Goal: Task Accomplishment & Management: Manage account settings

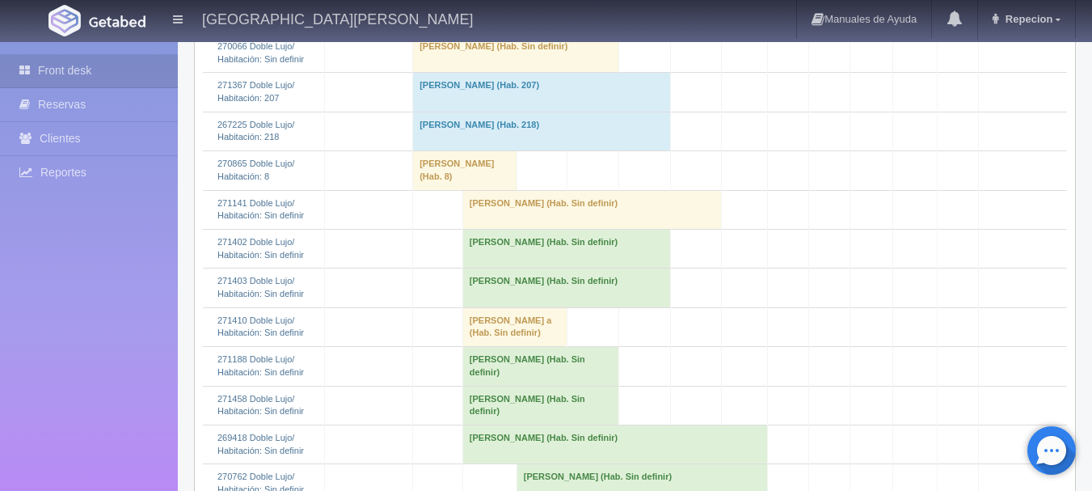
scroll to position [808, 0]
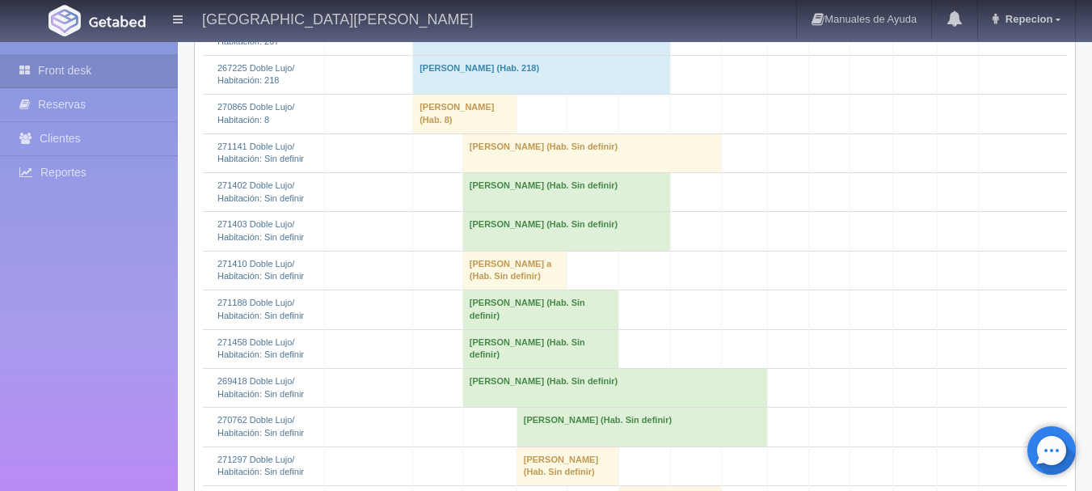
click at [535, 211] on td "[PERSON_NAME] (Hab. Sin definir)" at bounding box center [566, 191] width 208 height 39
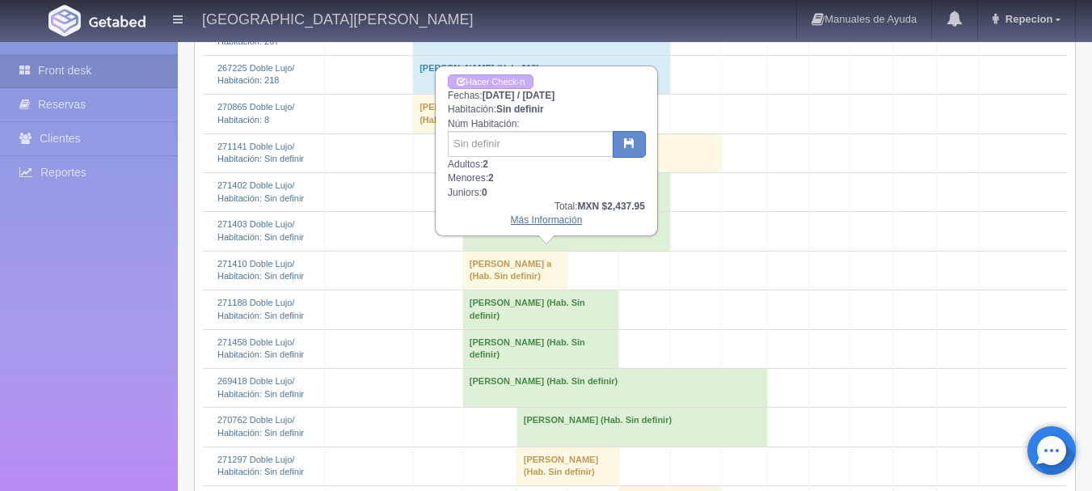
click at [544, 221] on link "Más Información" at bounding box center [547, 219] width 72 height 11
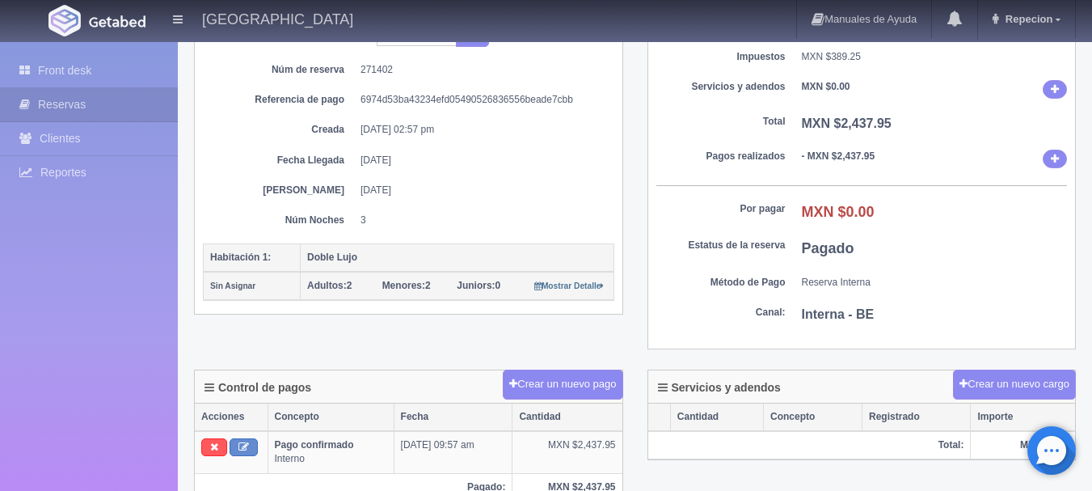
scroll to position [162, 0]
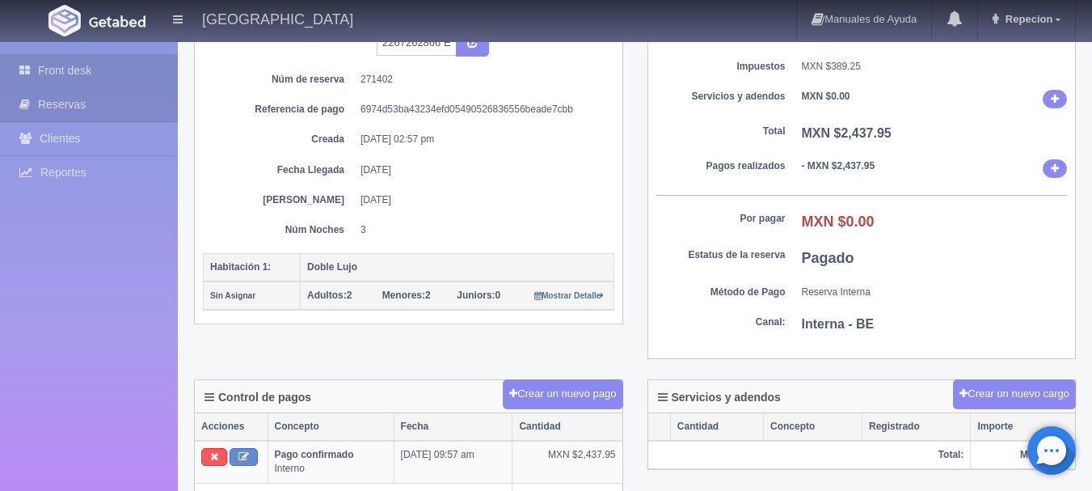
click at [76, 71] on link "Front desk" at bounding box center [89, 70] width 178 height 33
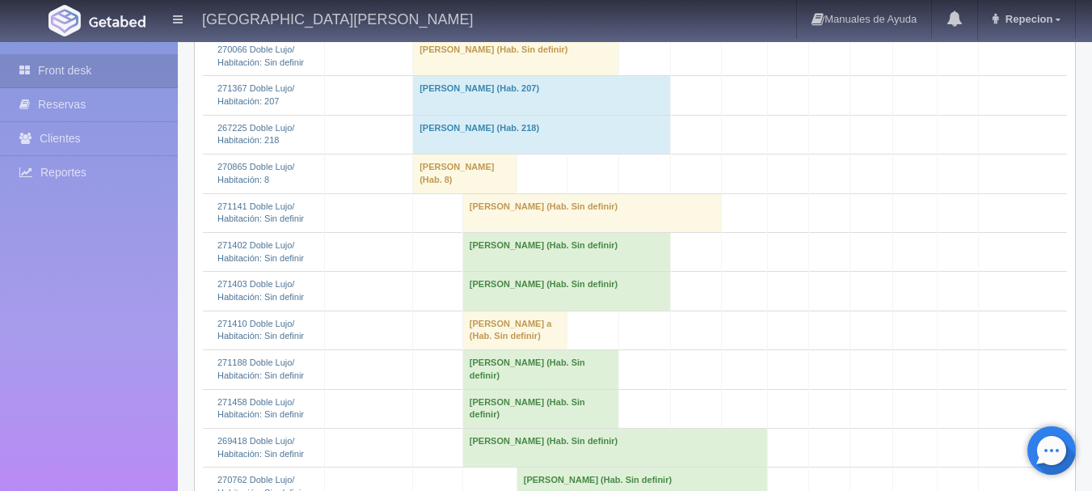
scroll to position [808, 0]
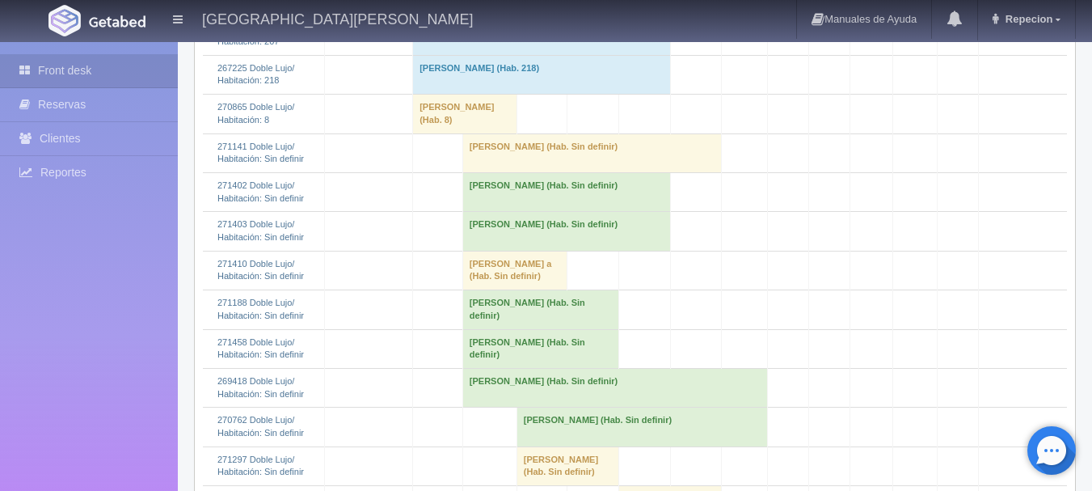
click at [489, 211] on td "[PERSON_NAME] (Hab. Sin definir)" at bounding box center [566, 191] width 208 height 39
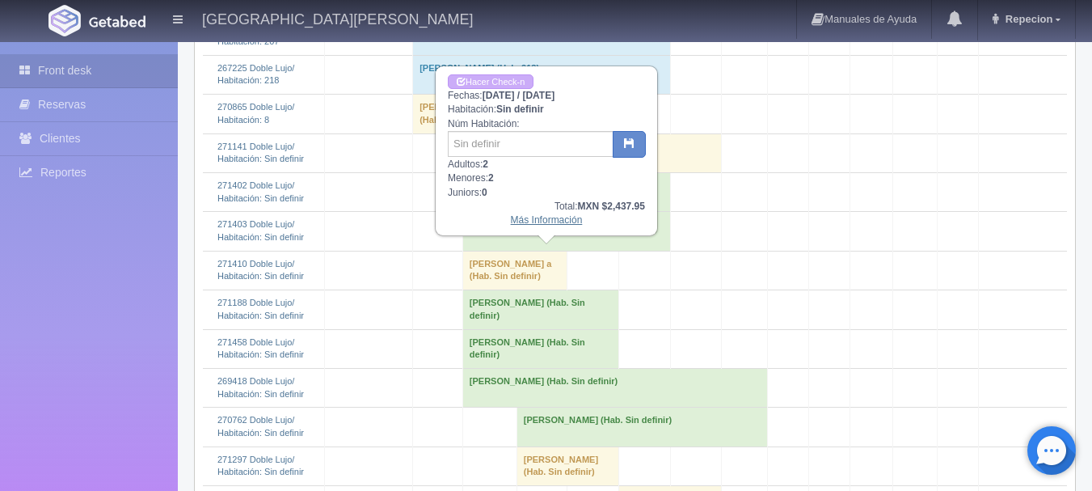
click at [542, 226] on link "Más Información" at bounding box center [547, 219] width 72 height 11
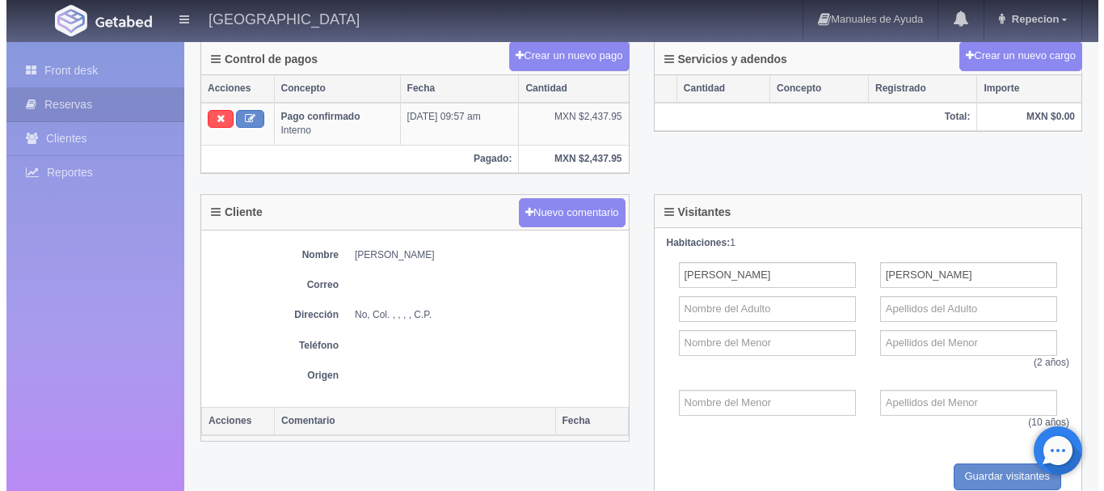
scroll to position [566, 0]
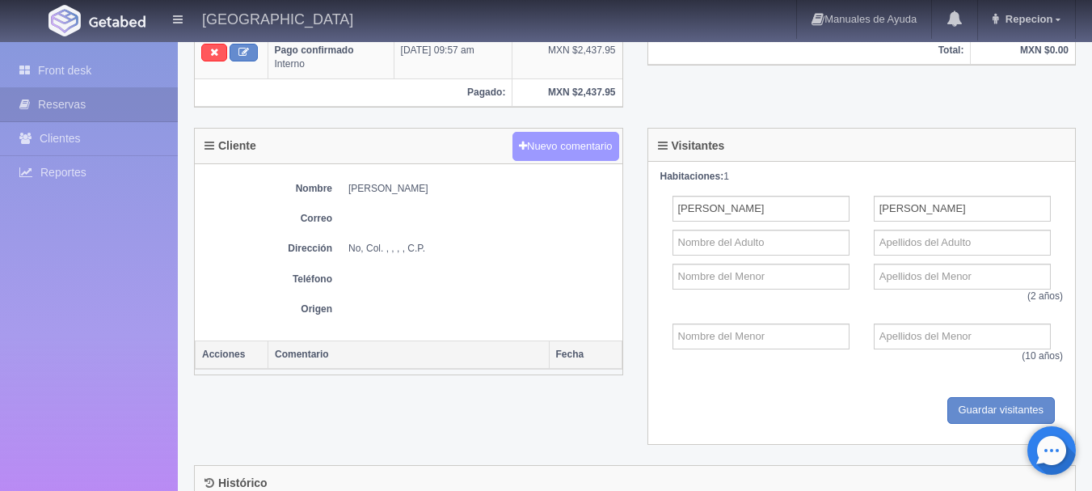
click at [556, 154] on button "Nuevo comentario" at bounding box center [566, 147] width 107 height 30
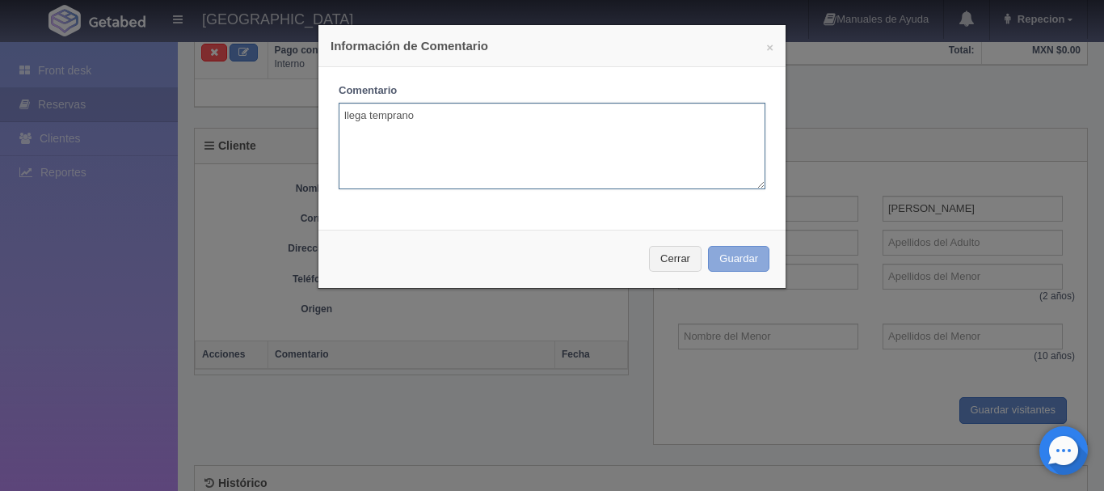
type textarea "llega temprano"
click at [738, 254] on button "Guardar" at bounding box center [738, 259] width 61 height 27
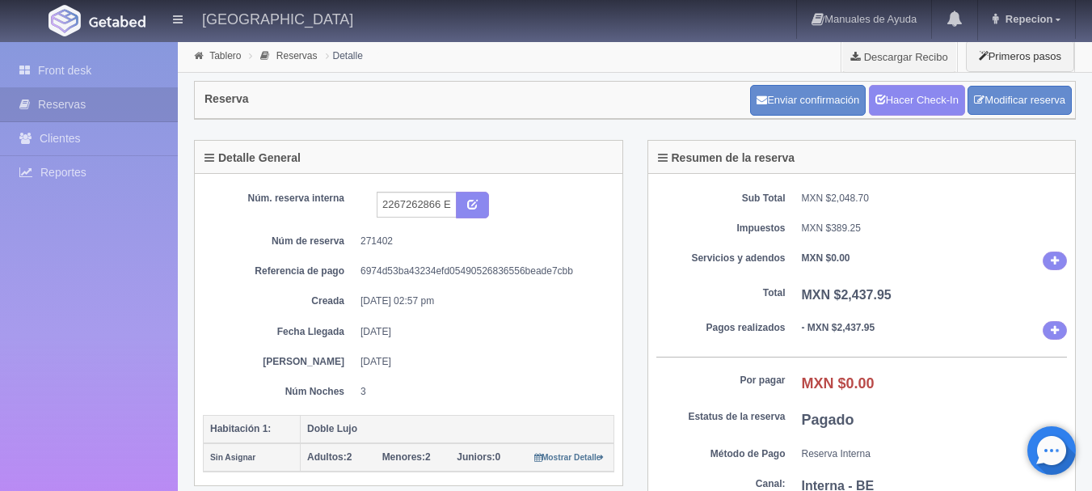
scroll to position [566, 0]
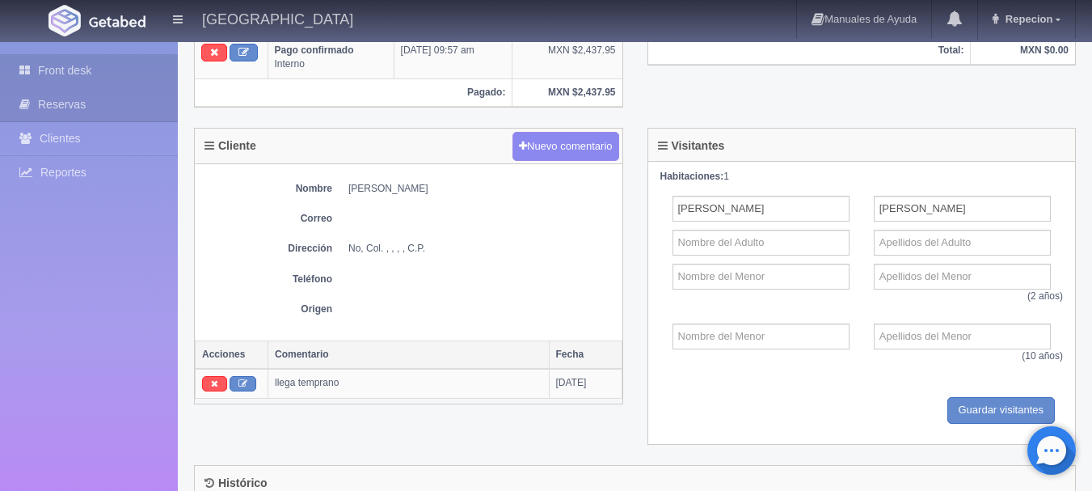
click at [78, 74] on link "Front desk" at bounding box center [89, 70] width 178 height 33
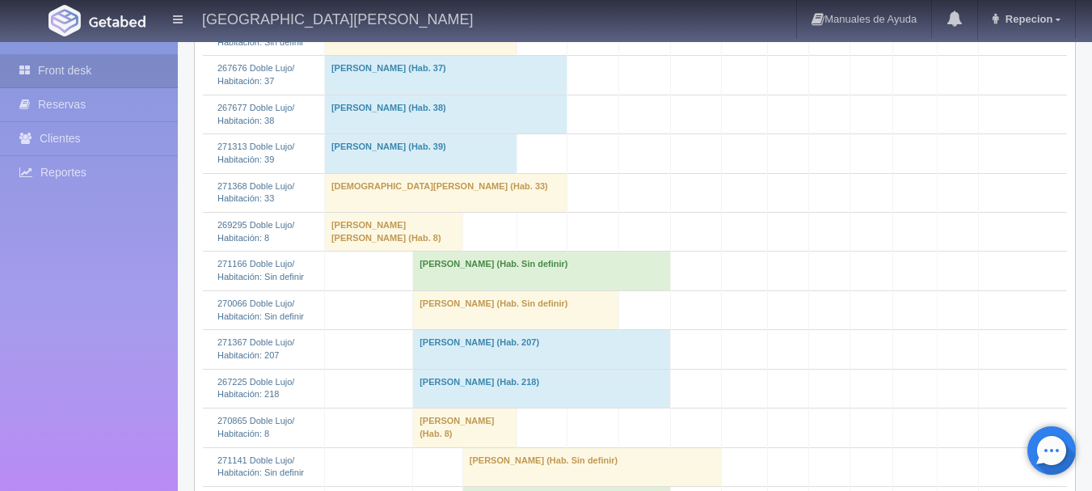
scroll to position [485, 0]
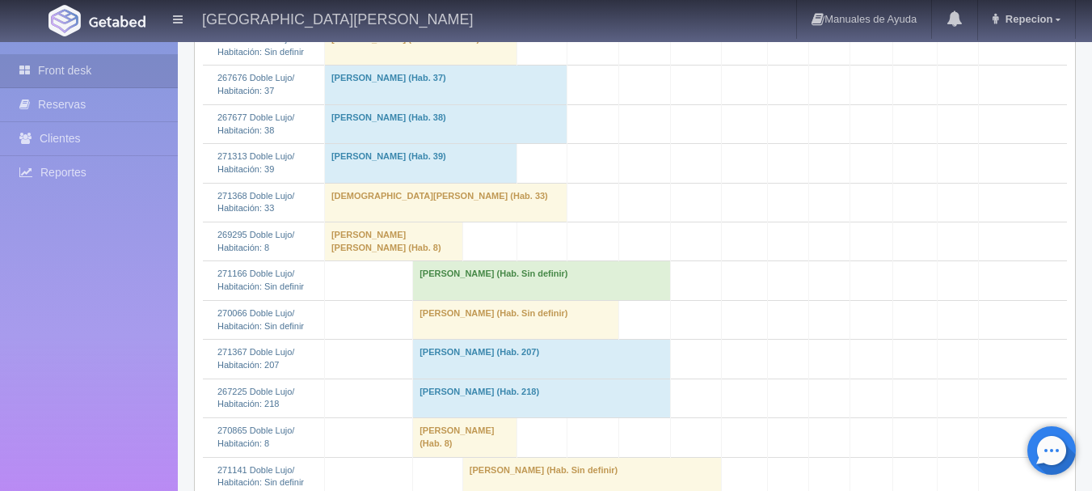
click at [431, 300] on td "[PERSON_NAME] (Hab. Sin definir)" at bounding box center [542, 280] width 258 height 39
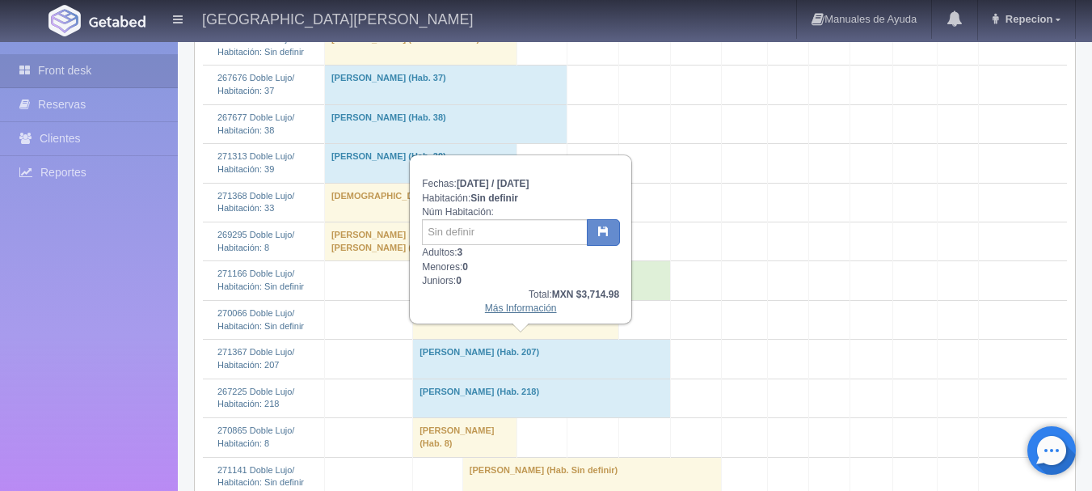
click at [516, 313] on link "Más Información" at bounding box center [521, 307] width 72 height 11
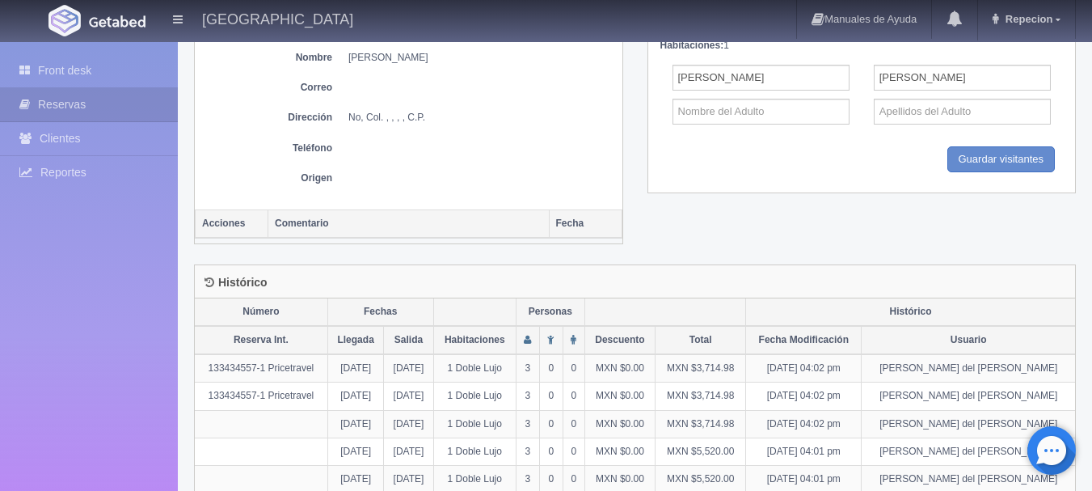
scroll to position [720, 0]
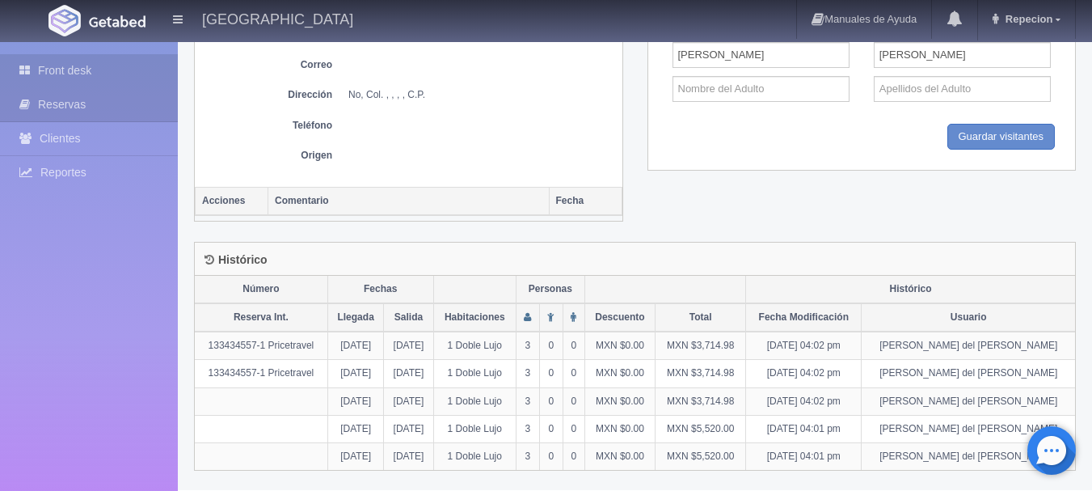
click at [70, 69] on link "Front desk" at bounding box center [89, 70] width 178 height 33
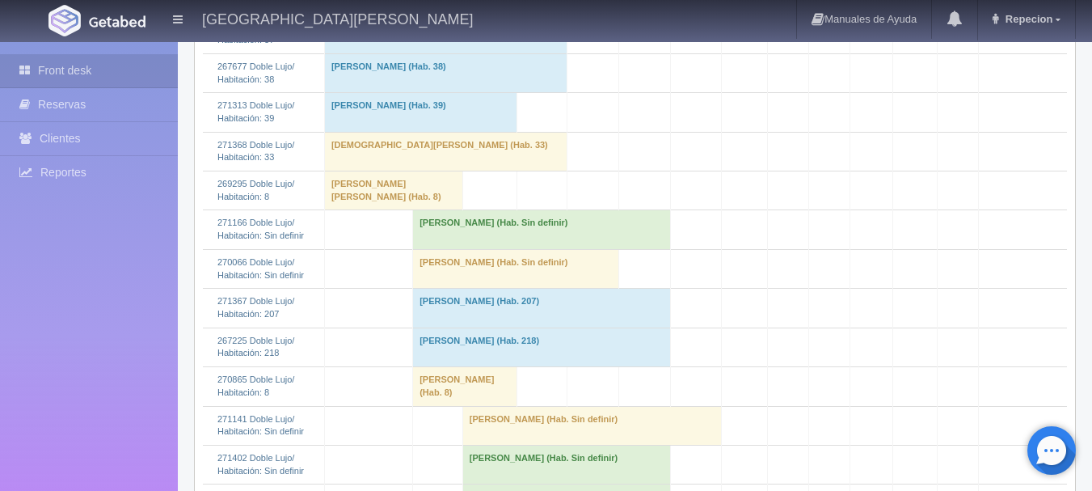
scroll to position [566, 0]
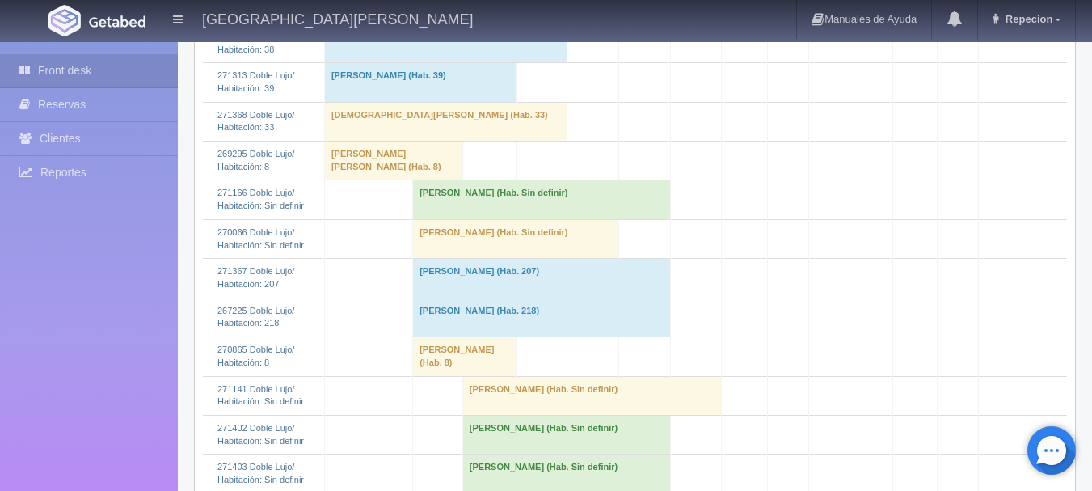
click at [453, 258] on td "elva patricia pereira leon (Hab. Sin definir)" at bounding box center [516, 238] width 206 height 39
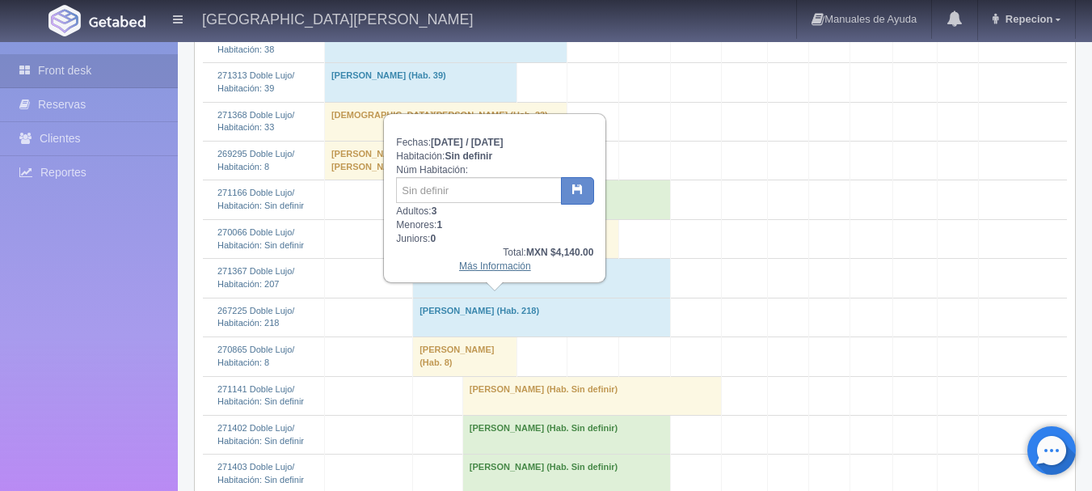
click at [509, 272] on link "Más Información" at bounding box center [495, 265] width 72 height 11
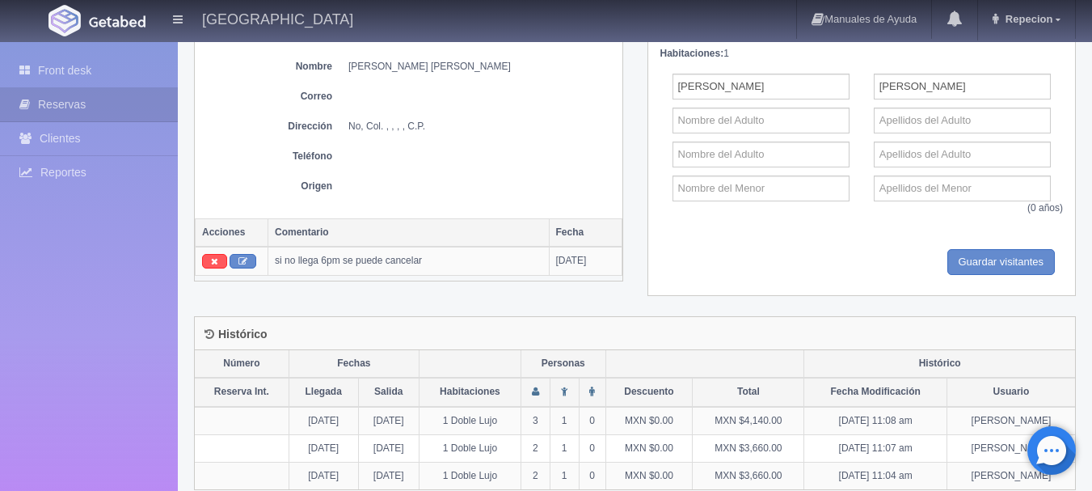
scroll to position [667, 0]
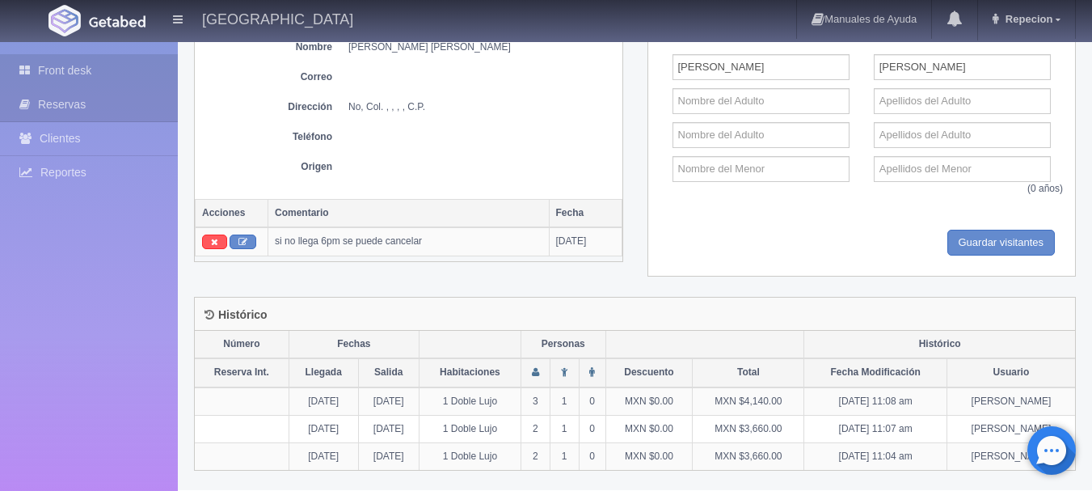
click at [75, 67] on link "Front desk" at bounding box center [89, 70] width 178 height 33
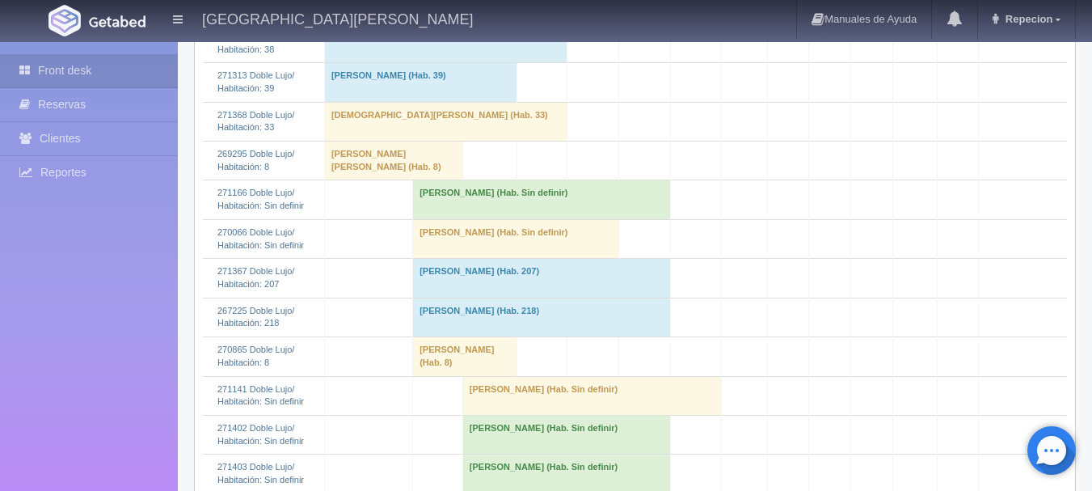
scroll to position [647, 0]
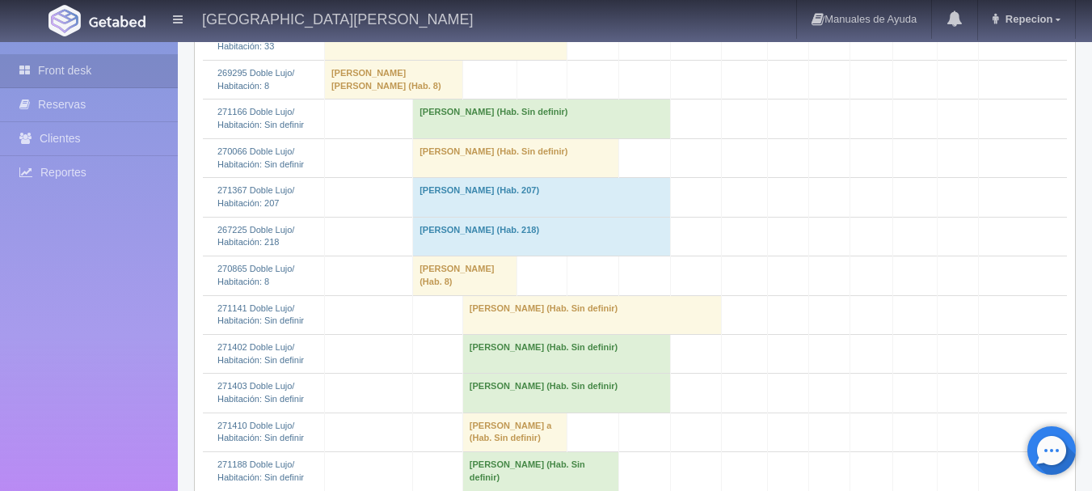
click at [425, 138] on td "Esmeralda Marquez Lopez (Hab. Sin definir)" at bounding box center [542, 118] width 258 height 39
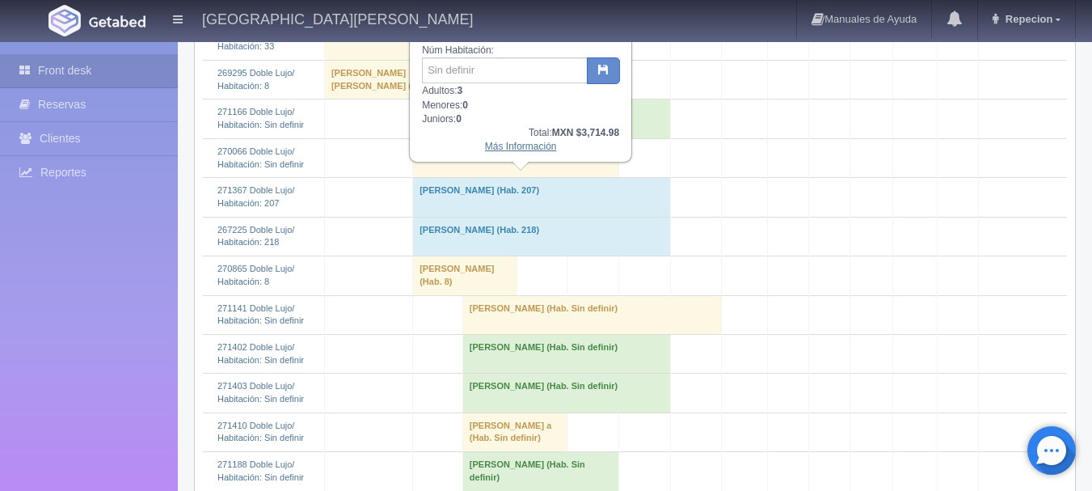
click at [505, 150] on link "Más Información" at bounding box center [521, 146] width 72 height 11
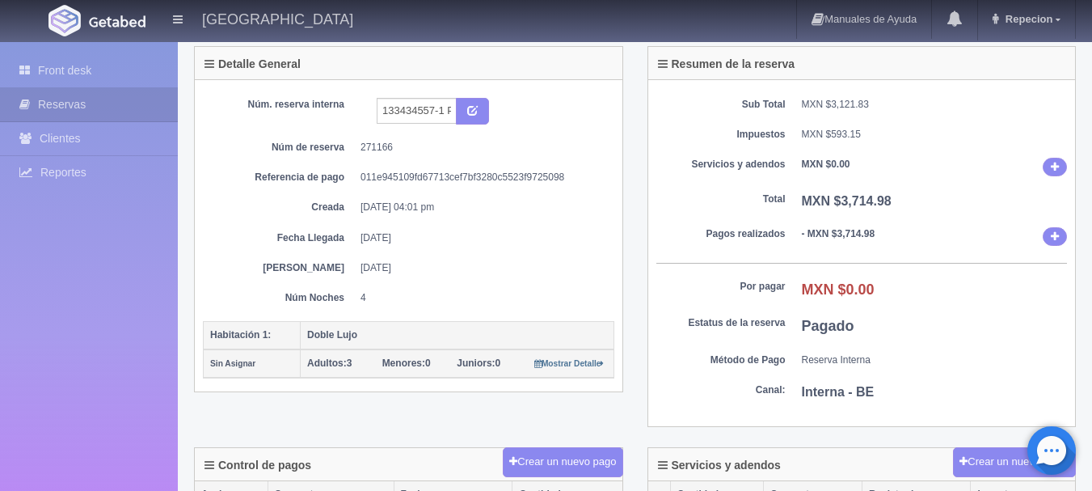
scroll to position [81, 0]
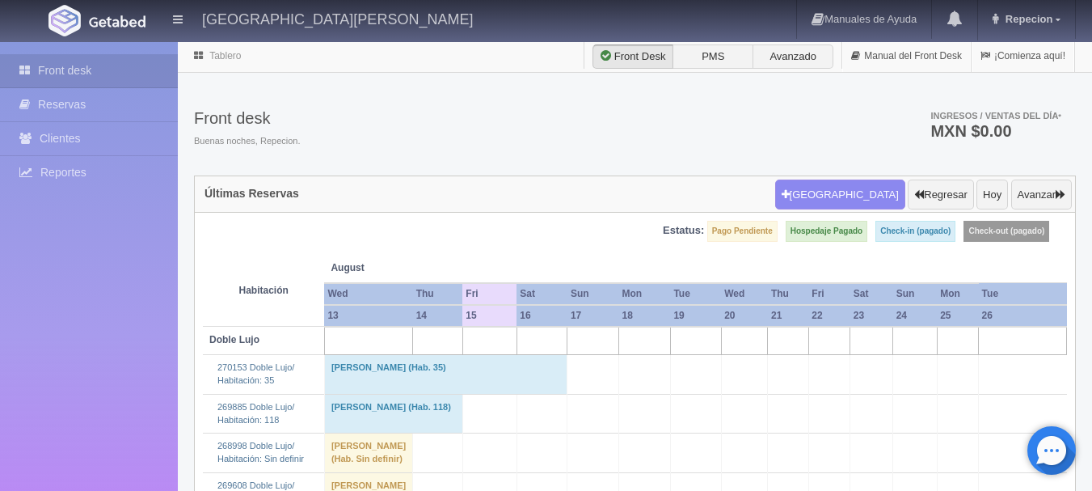
scroll to position [647, 0]
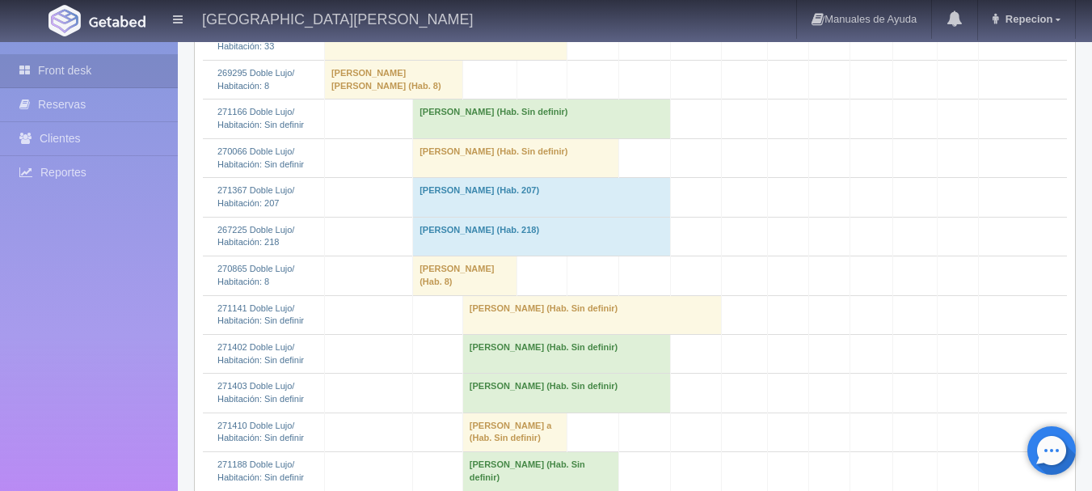
click at [431, 177] on td "[PERSON_NAME] (Hab. Sin definir)" at bounding box center [516, 157] width 206 height 39
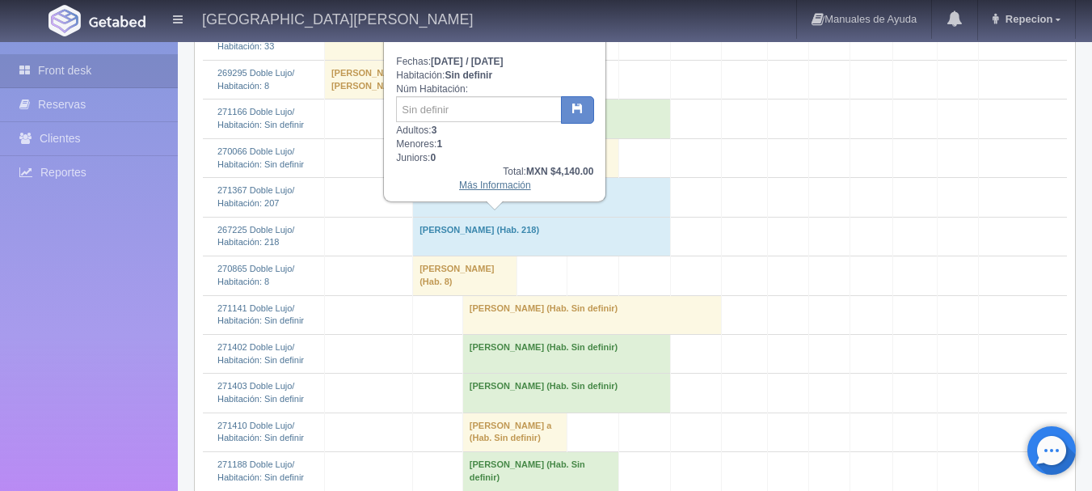
click at [497, 190] on link "Más Información" at bounding box center [495, 184] width 72 height 11
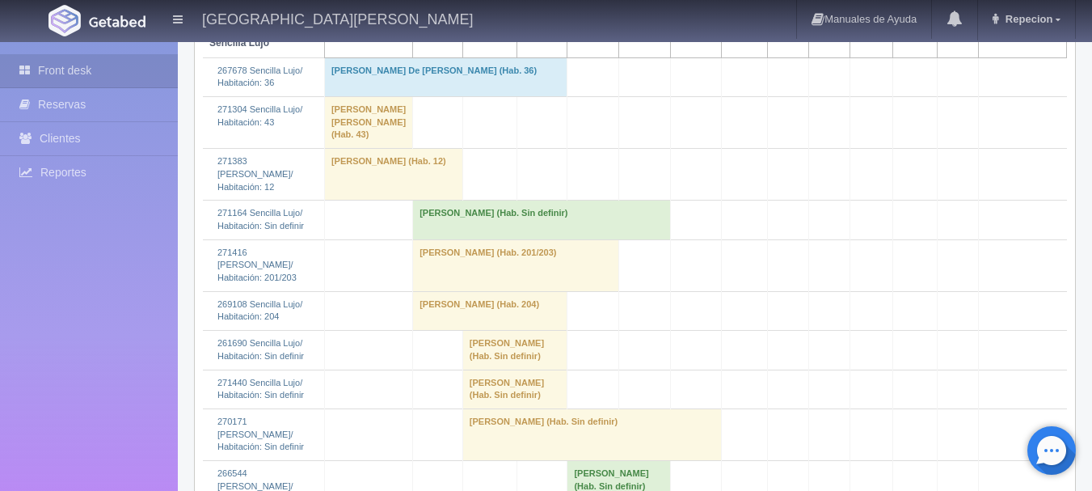
scroll to position [1859, 0]
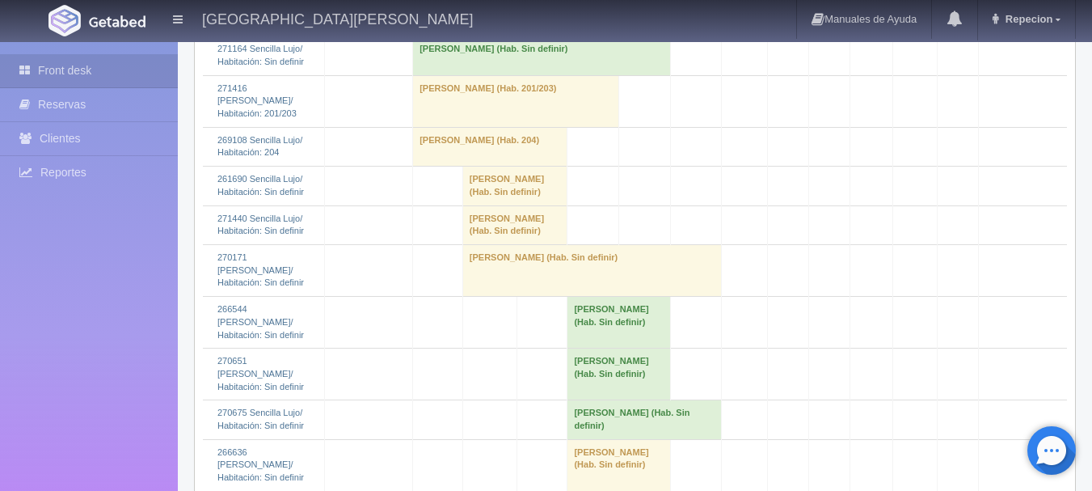
click at [413, 75] on td "Craig Erickson (Hab. Sin definir)" at bounding box center [542, 55] width 258 height 39
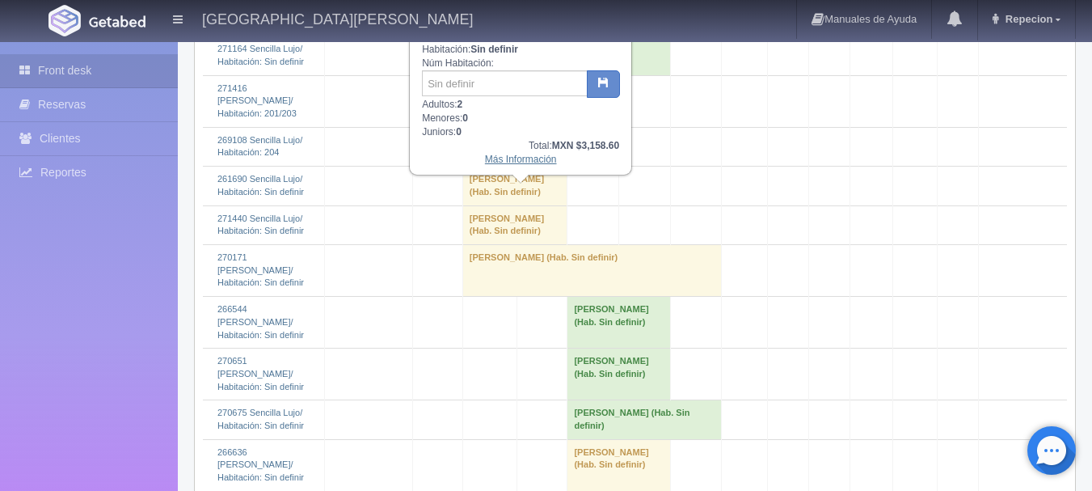
click at [499, 165] on link "Más Información" at bounding box center [521, 159] width 72 height 11
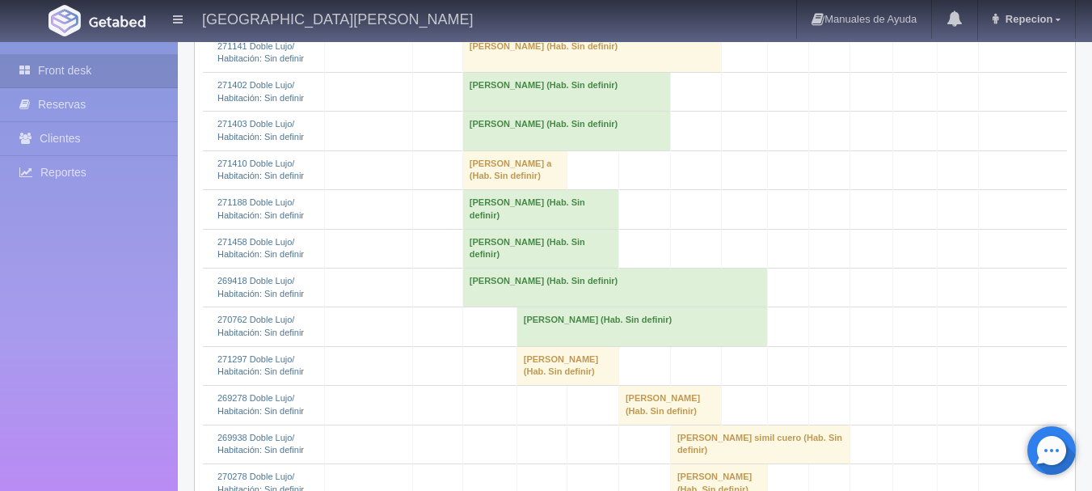
scroll to position [349, 0]
